Goal: Information Seeking & Learning: Learn about a topic

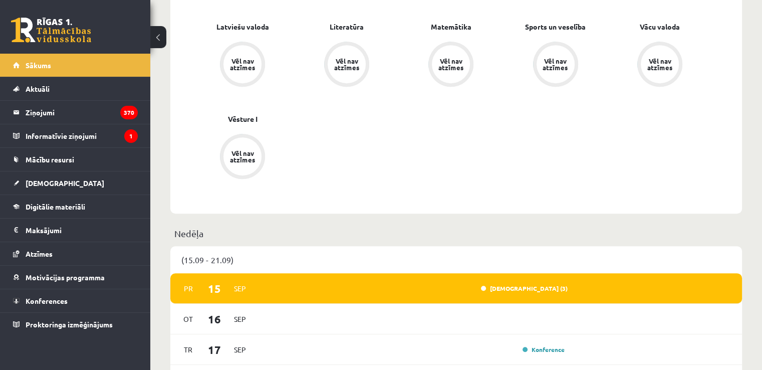
scroll to position [461, 0]
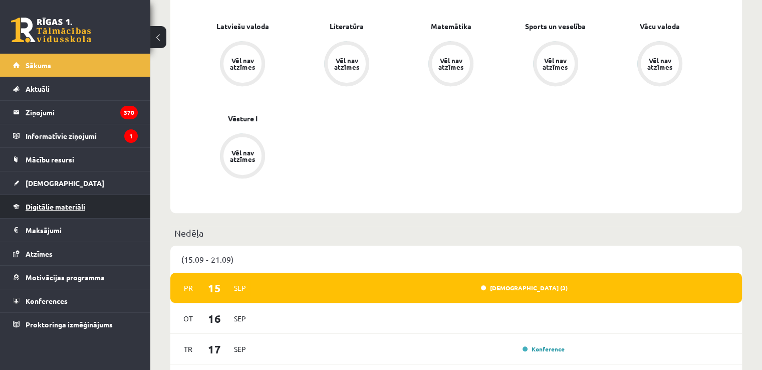
click at [83, 207] on span "Digitālie materiāli" at bounding box center [56, 206] width 60 height 9
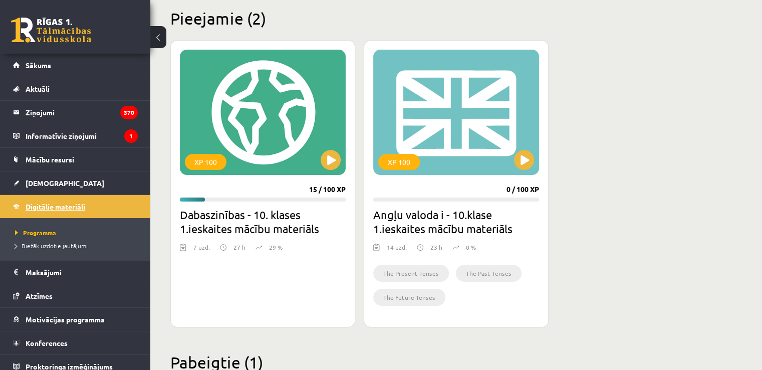
scroll to position [245, 0]
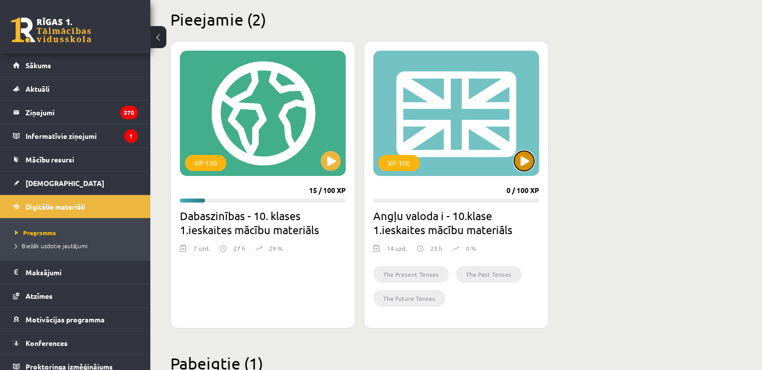
click at [525, 159] on button at bounding box center [524, 161] width 20 height 20
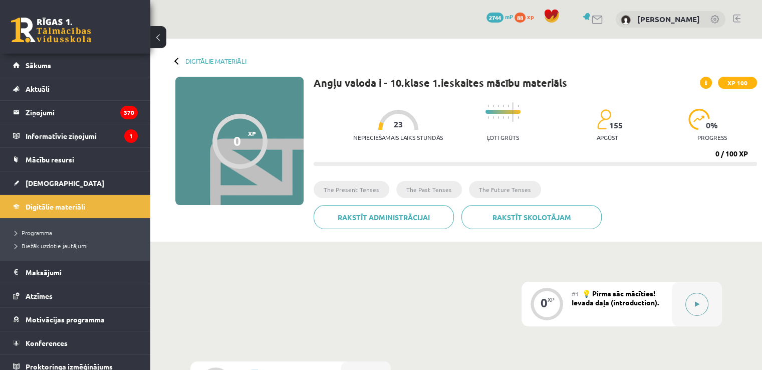
click at [698, 303] on icon at bounding box center [697, 304] width 5 height 6
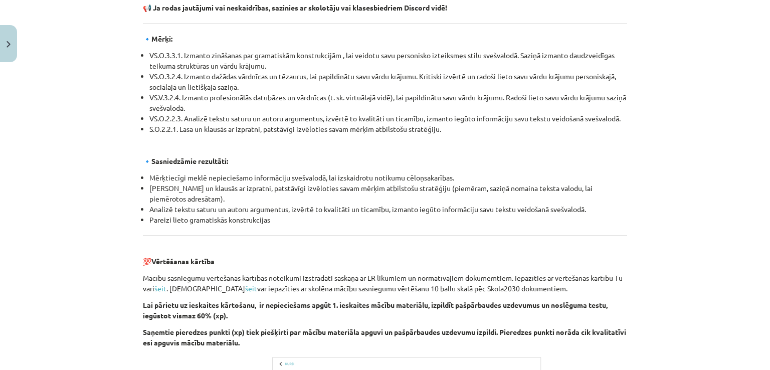
scroll to position [1137, 0]
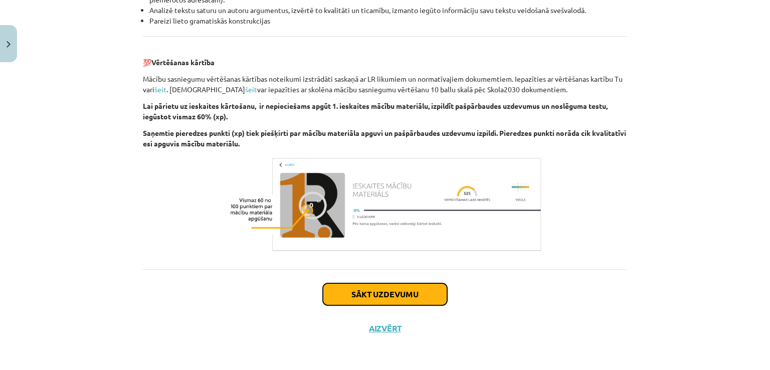
click at [421, 297] on button "Sākt uzdevumu" at bounding box center [385, 294] width 124 height 22
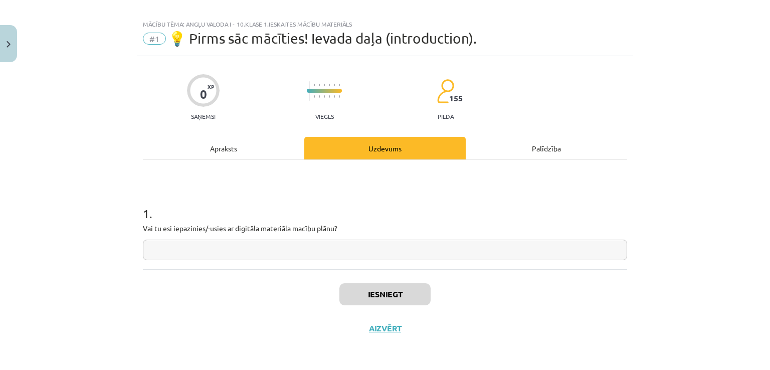
click at [315, 249] on input "text" at bounding box center [385, 250] width 484 height 21
type input "**"
click at [384, 286] on button "Iesniegt" at bounding box center [384, 294] width 91 height 22
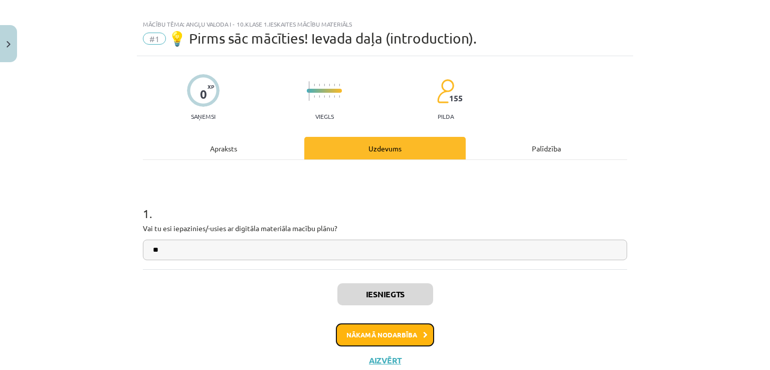
click at [381, 333] on button "Nākamā nodarbība" at bounding box center [385, 334] width 98 height 23
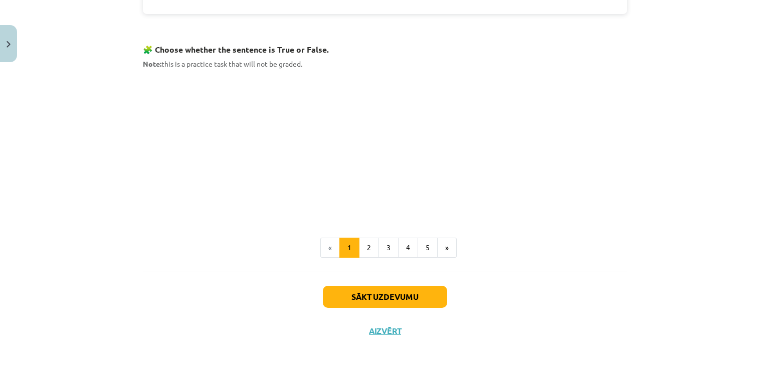
scroll to position [642, 0]
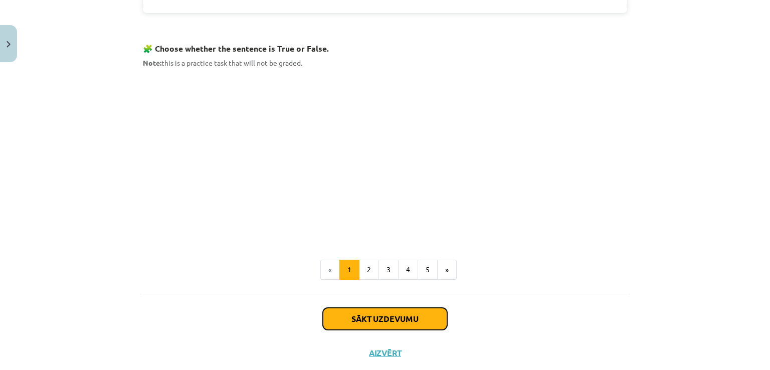
click at [389, 315] on button "Sākt uzdevumu" at bounding box center [385, 319] width 124 height 22
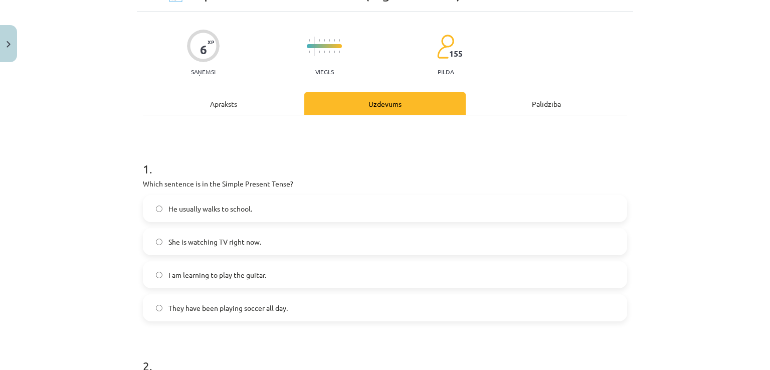
scroll to position [55, 0]
click at [389, 315] on label "They have been playing soccer all day." at bounding box center [385, 308] width 482 height 25
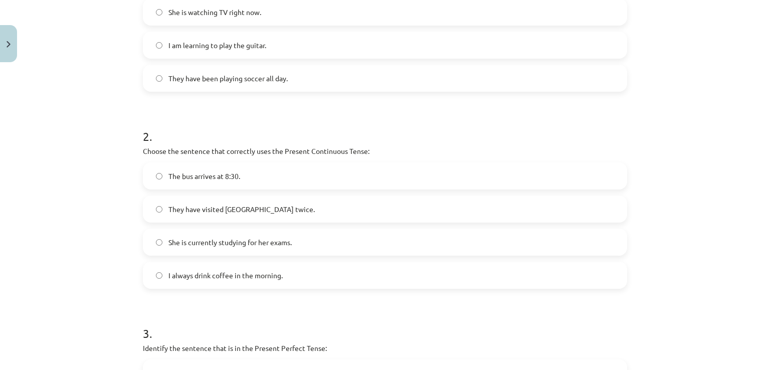
scroll to position [285, 0]
click at [290, 208] on label "They have visited Paris twice." at bounding box center [385, 208] width 482 height 25
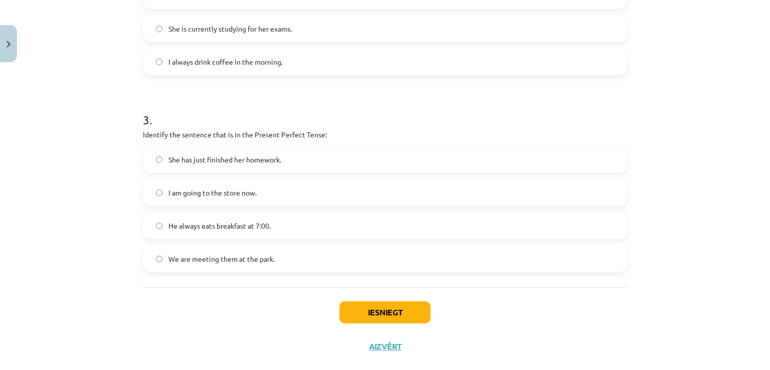
scroll to position [498, 0]
click at [297, 233] on label "He always eats breakfast at 7:00." at bounding box center [385, 225] width 482 height 25
click at [252, 187] on span "I am going to the store now." at bounding box center [212, 192] width 88 height 11
click at [369, 316] on button "Iesniegt" at bounding box center [384, 312] width 91 height 22
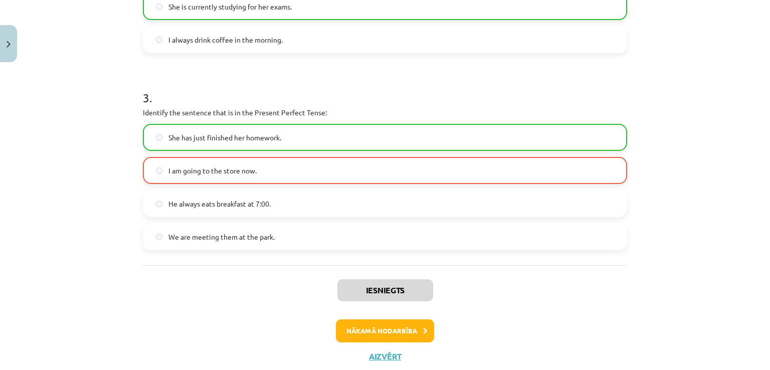
scroll to position [521, 0]
click at [369, 330] on button "Nākamā nodarbība" at bounding box center [385, 330] width 98 height 23
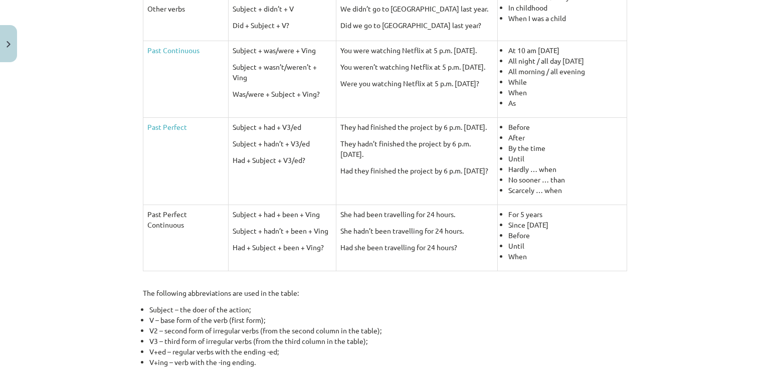
scroll to position [478, 0]
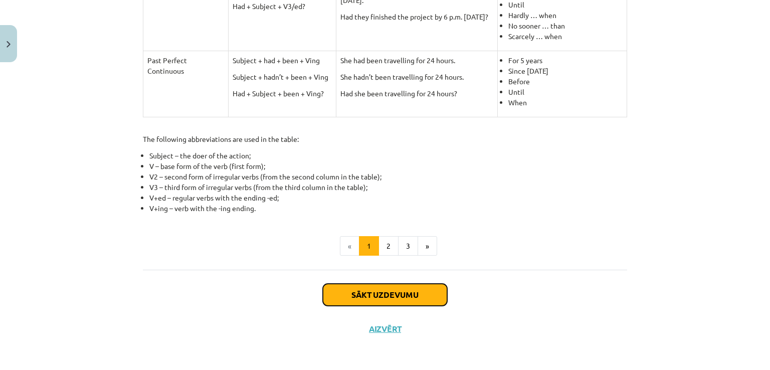
click at [358, 289] on button "Sākt uzdevumu" at bounding box center [385, 295] width 124 height 22
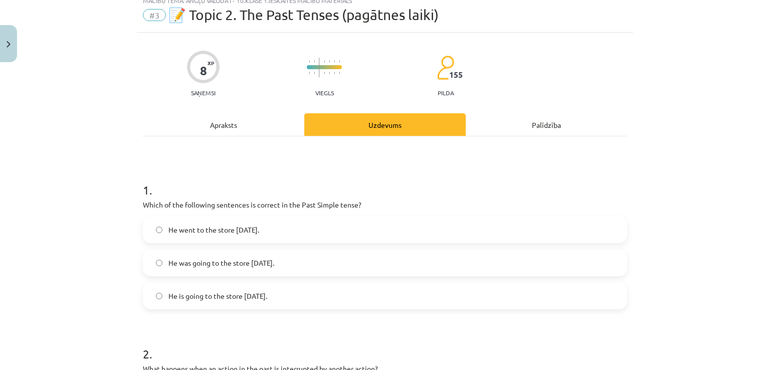
scroll to position [25, 0]
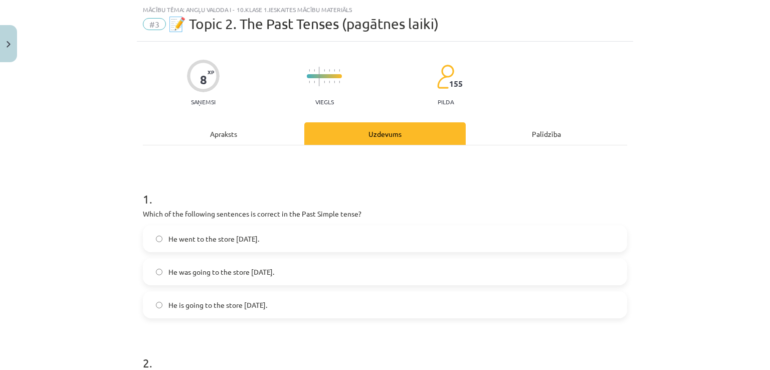
click at [239, 236] on span "He went to the store yesterday." at bounding box center [213, 239] width 91 height 11
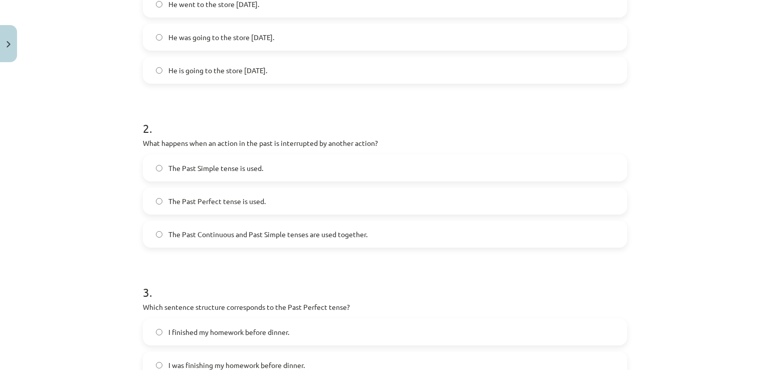
scroll to position [261, 0]
click at [247, 159] on label "The Past Simple tense is used." at bounding box center [385, 166] width 482 height 25
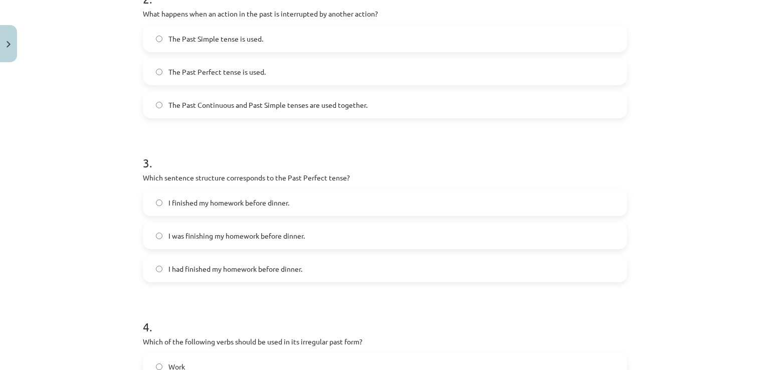
scroll to position [390, 0]
click at [187, 269] on span "I had finished my homework before dinner." at bounding box center [235, 268] width 134 height 11
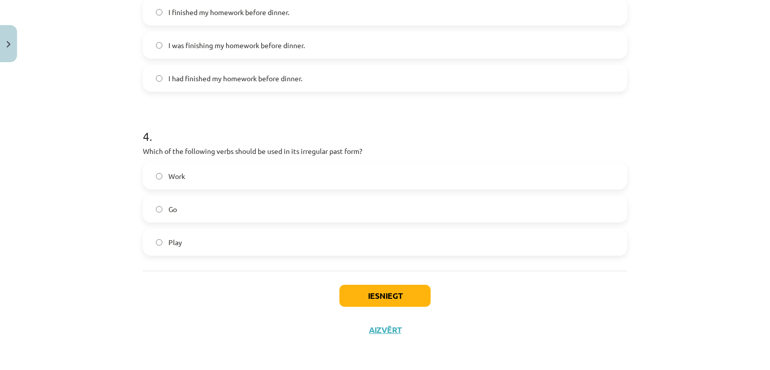
scroll to position [581, 0]
click at [197, 239] on label "Play" at bounding box center [385, 240] width 482 height 25
click at [403, 299] on button "Iesniegt" at bounding box center [384, 294] width 91 height 22
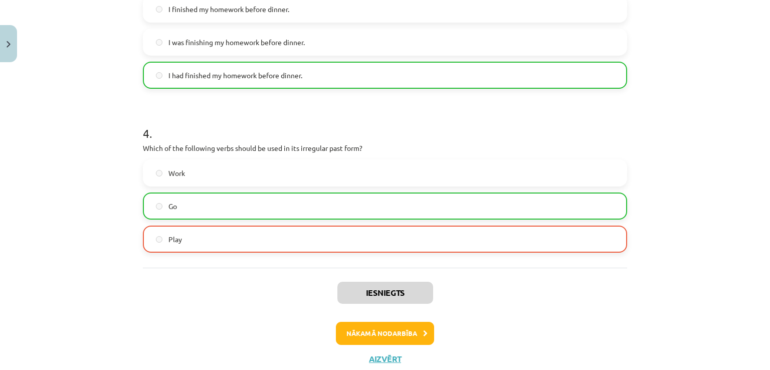
scroll to position [613, 0]
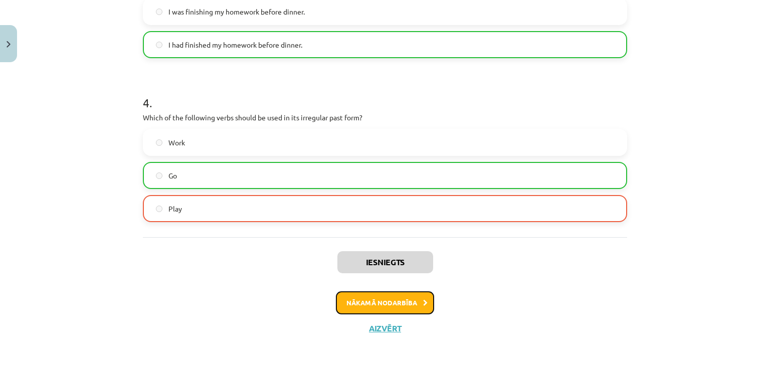
click at [403, 299] on button "Nākamā nodarbība" at bounding box center [385, 302] width 98 height 23
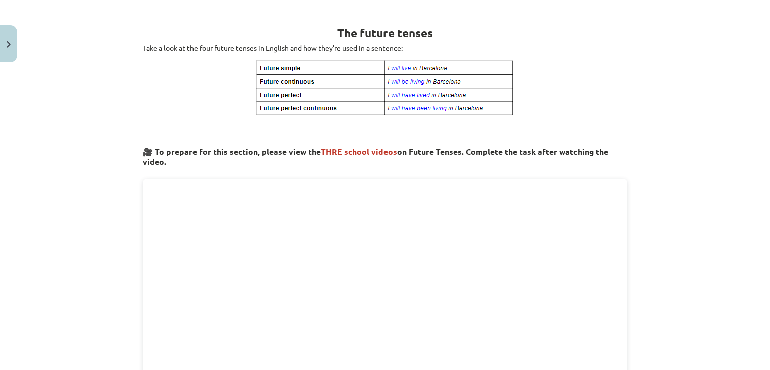
scroll to position [170, 0]
